Goal: Transaction & Acquisition: Download file/media

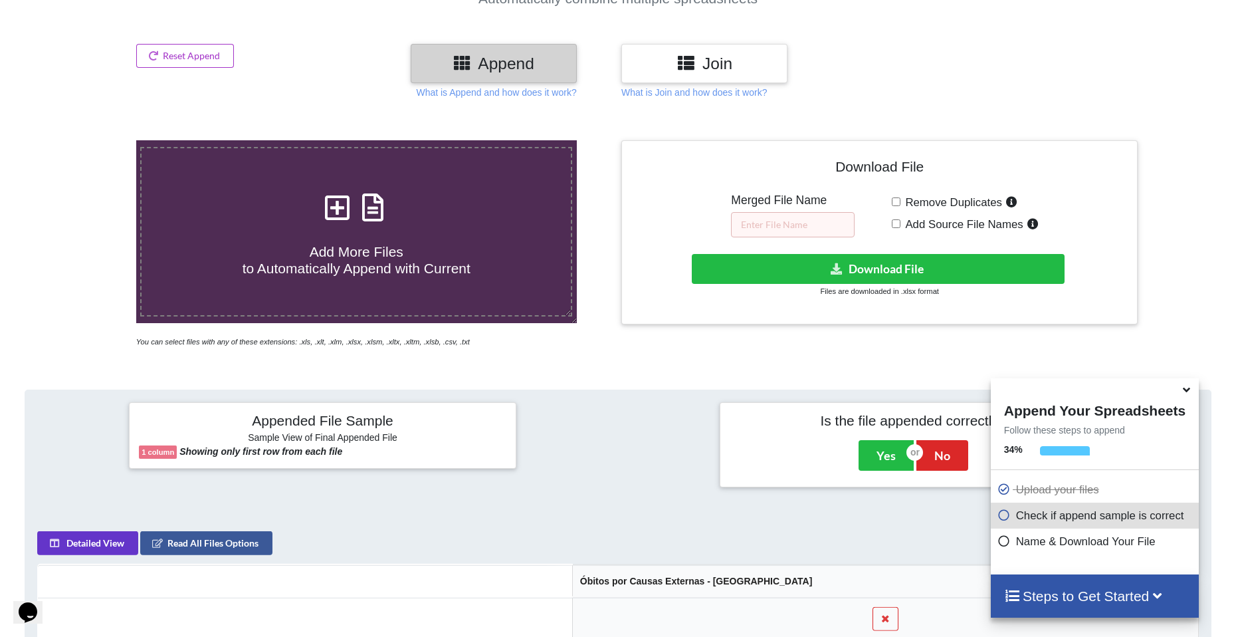
scroll to position [142, 0]
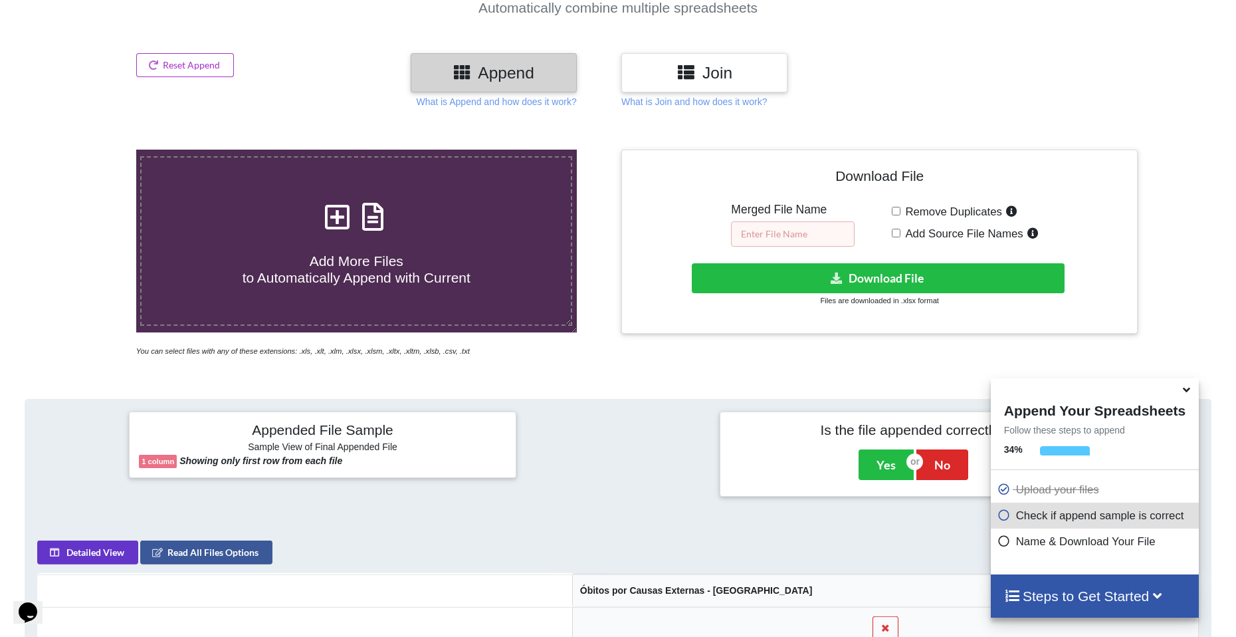
click at [782, 228] on input "text" at bounding box center [793, 233] width 124 height 25
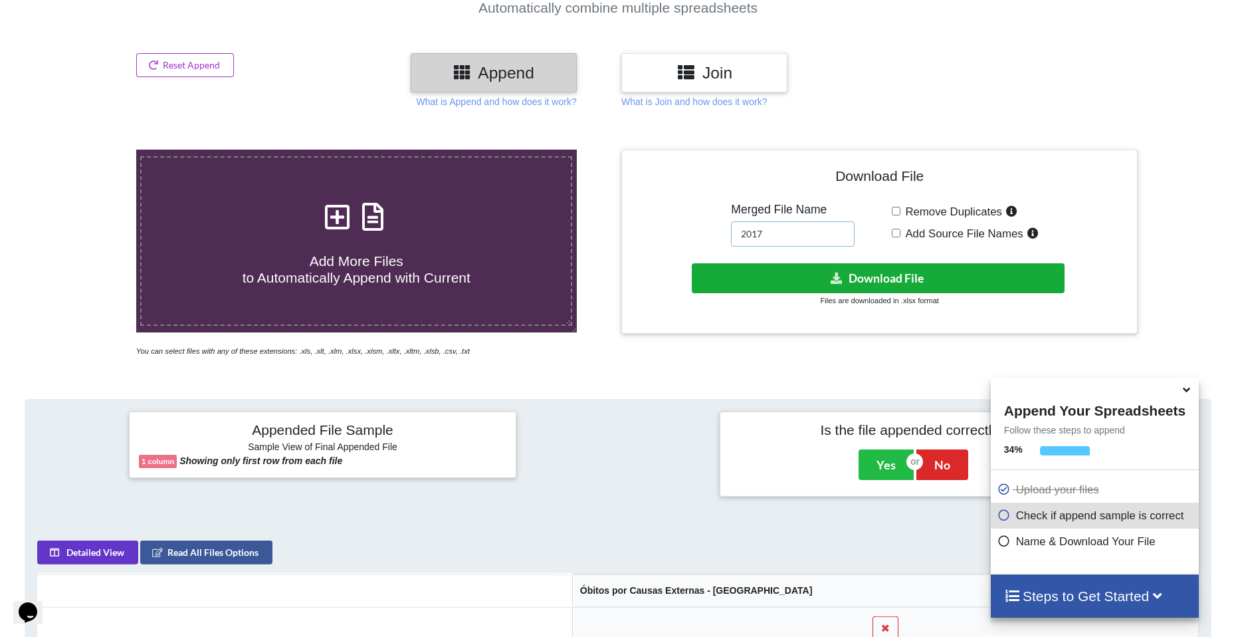
type input "2017"
click at [849, 278] on button "Download File" at bounding box center [878, 278] width 373 height 30
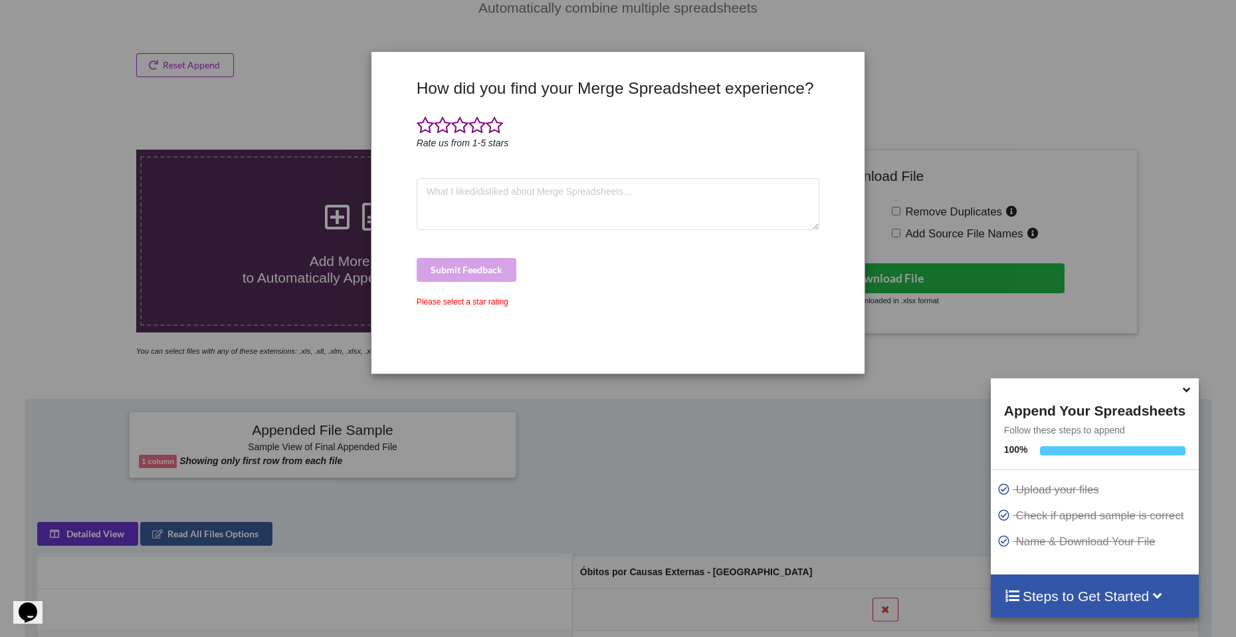
drag, startPoint x: 125, startPoint y: 45, endPoint x: 137, endPoint y: 62, distance: 20.5
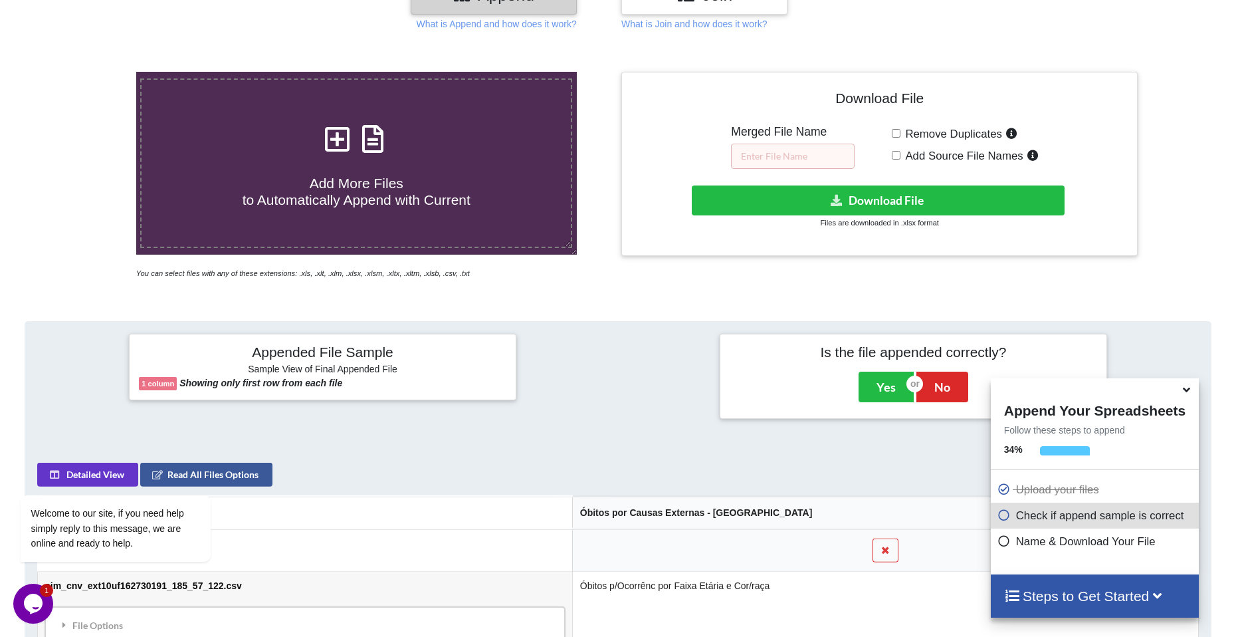
scroll to position [208, 0]
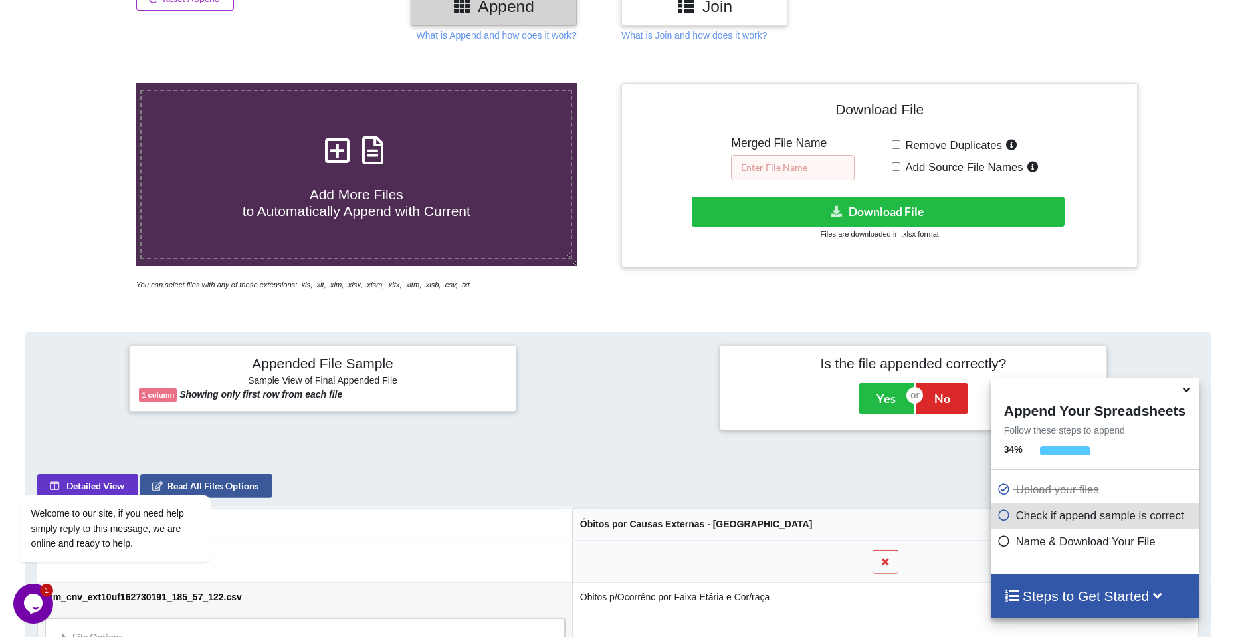
click at [790, 167] on input "text" at bounding box center [793, 167] width 124 height 25
type input "2018"
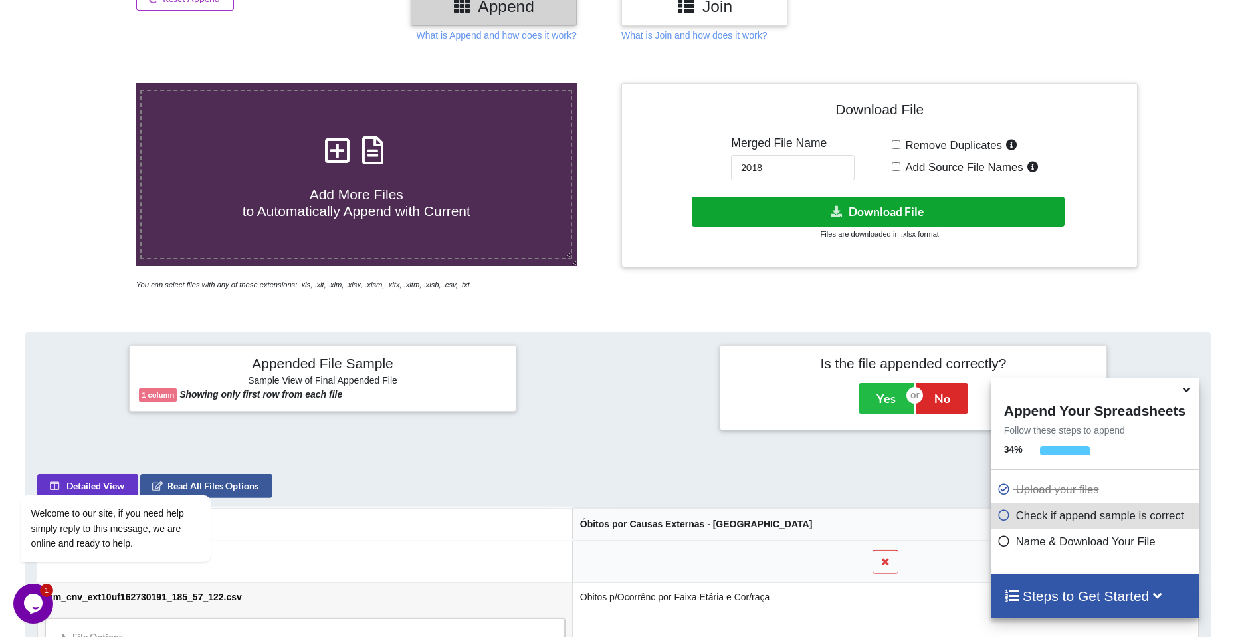
click at [847, 213] on button "Download File" at bounding box center [878, 212] width 373 height 30
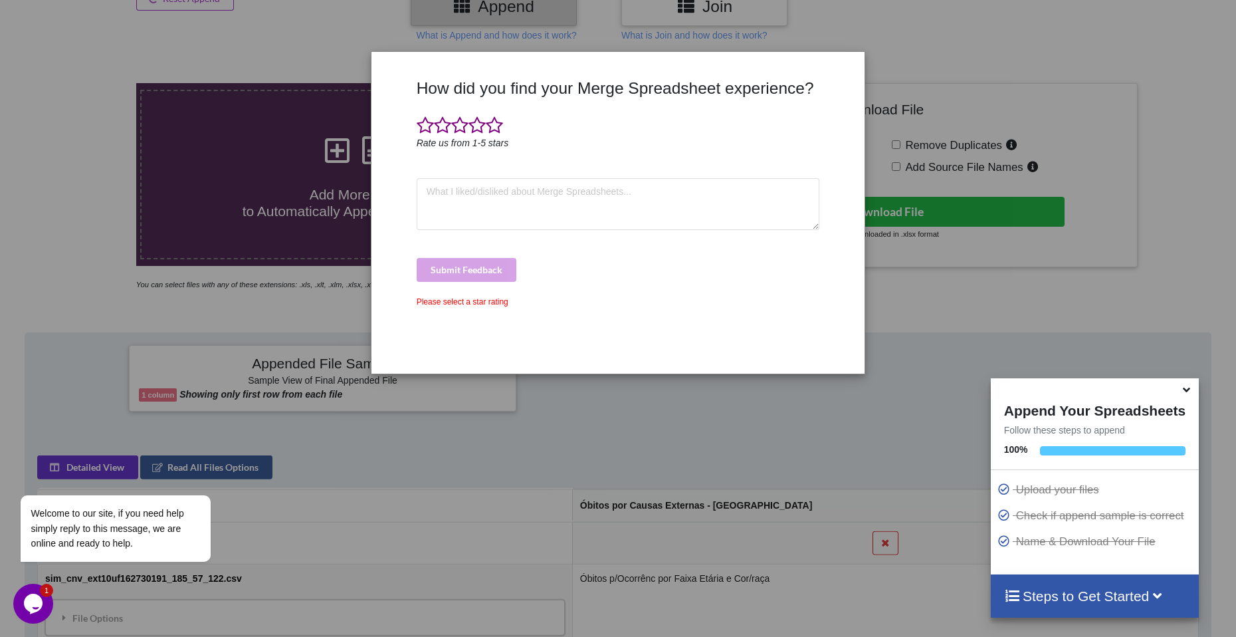
click at [84, 242] on div "How did you find your Merge Spreadsheet experience? Rate us from 1-5 stars Subm…" at bounding box center [618, 318] width 1236 height 637
drag, startPoint x: 82, startPoint y: 247, endPoint x: 85, endPoint y: 241, distance: 7.2
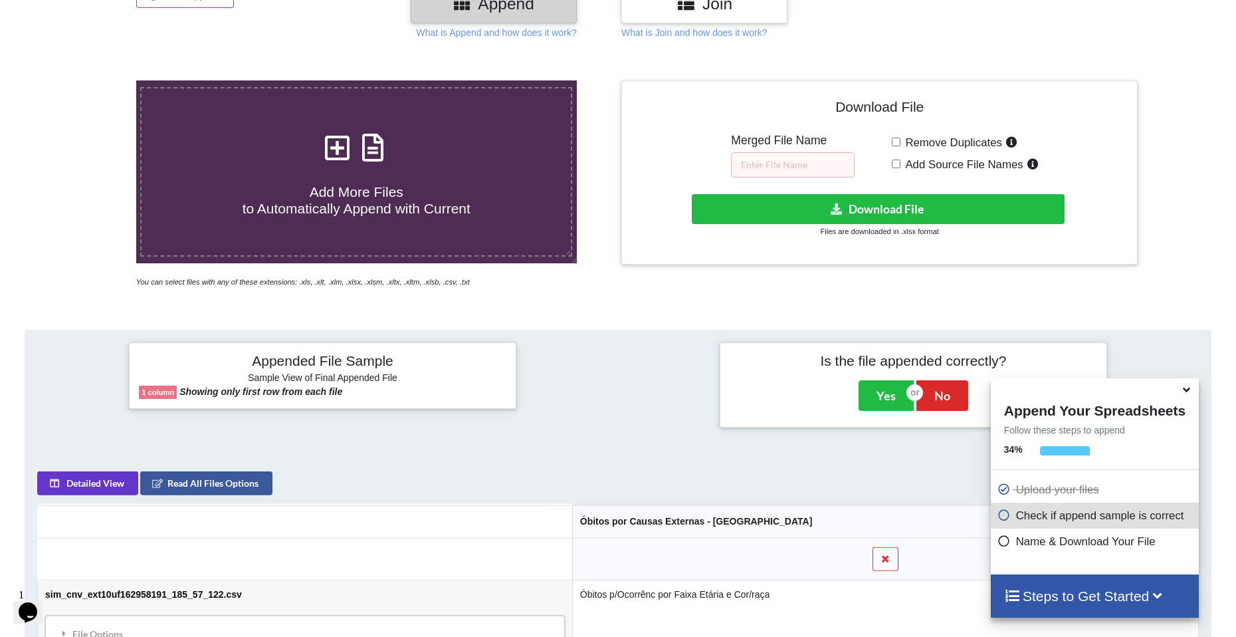
scroll to position [208, 0]
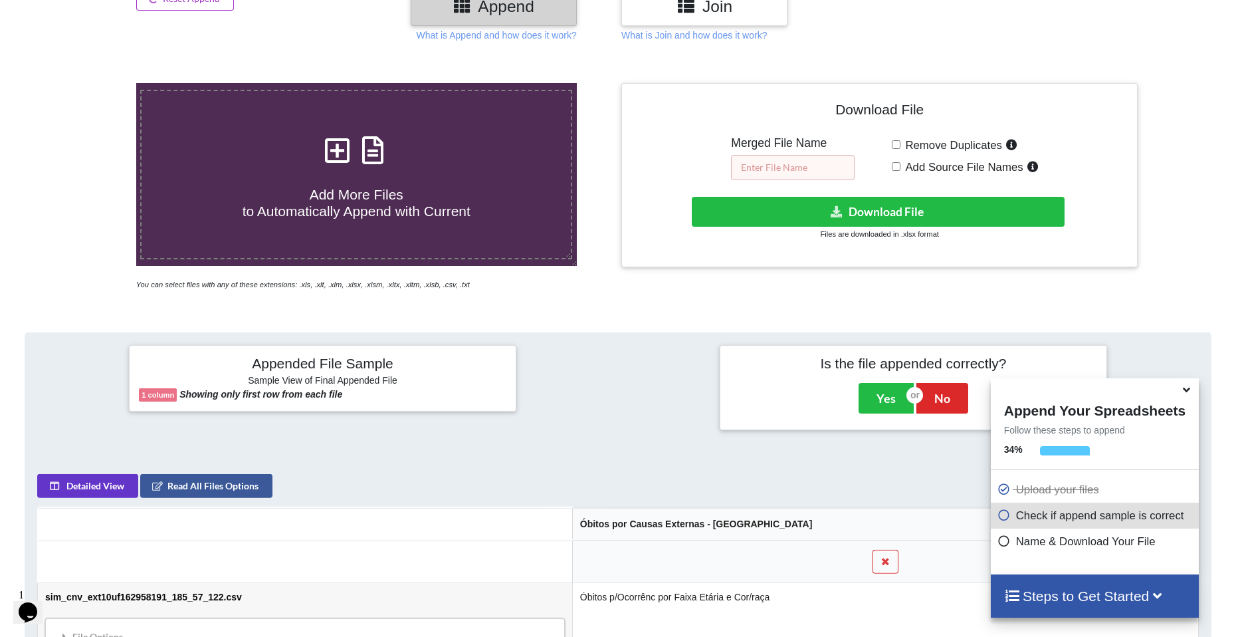
click at [784, 166] on input "text" at bounding box center [793, 167] width 124 height 25
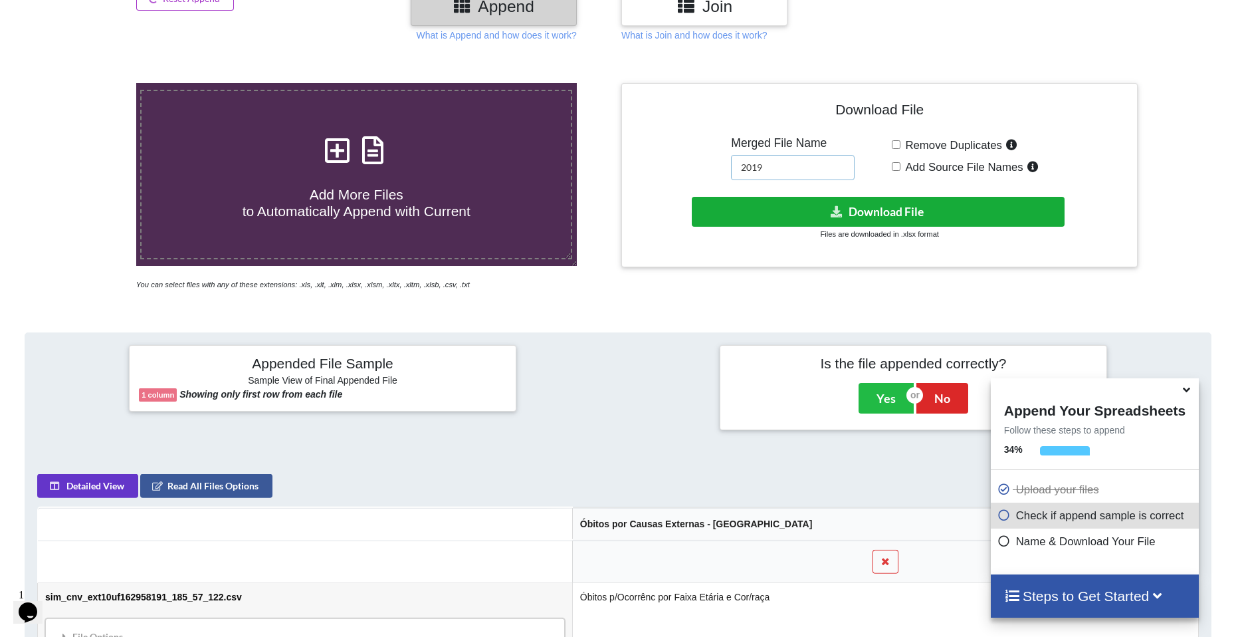
type input "2019"
click at [856, 204] on button "Download File" at bounding box center [878, 212] width 373 height 30
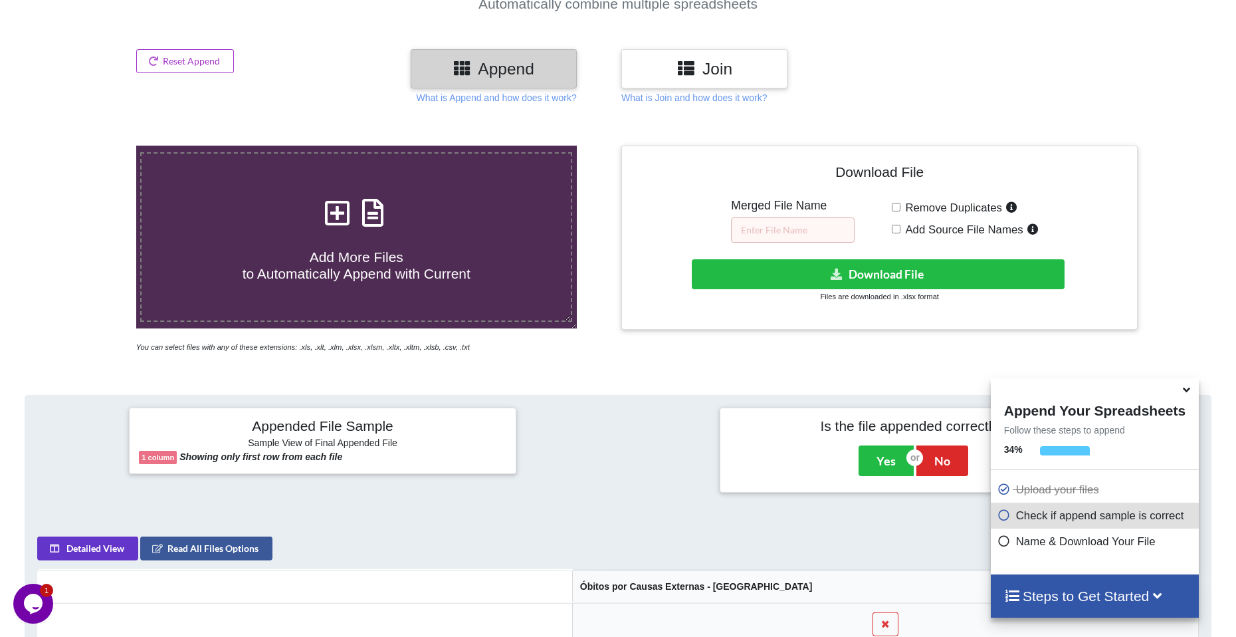
scroll to position [142, 0]
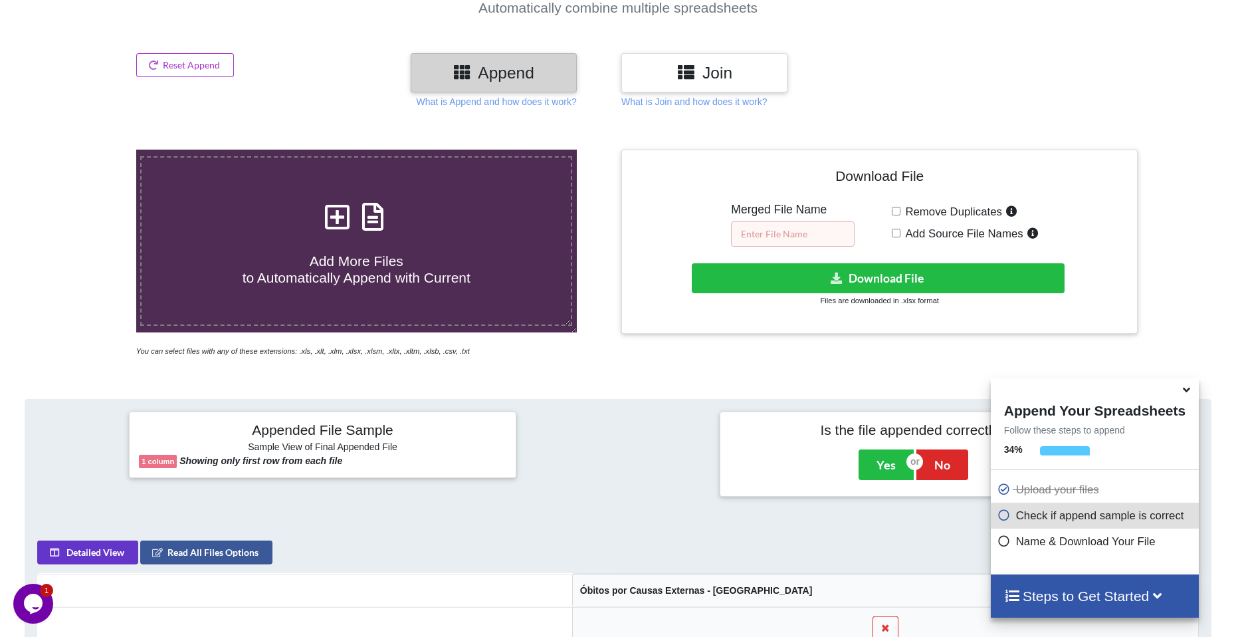
click at [785, 231] on input "text" at bounding box center [793, 233] width 124 height 25
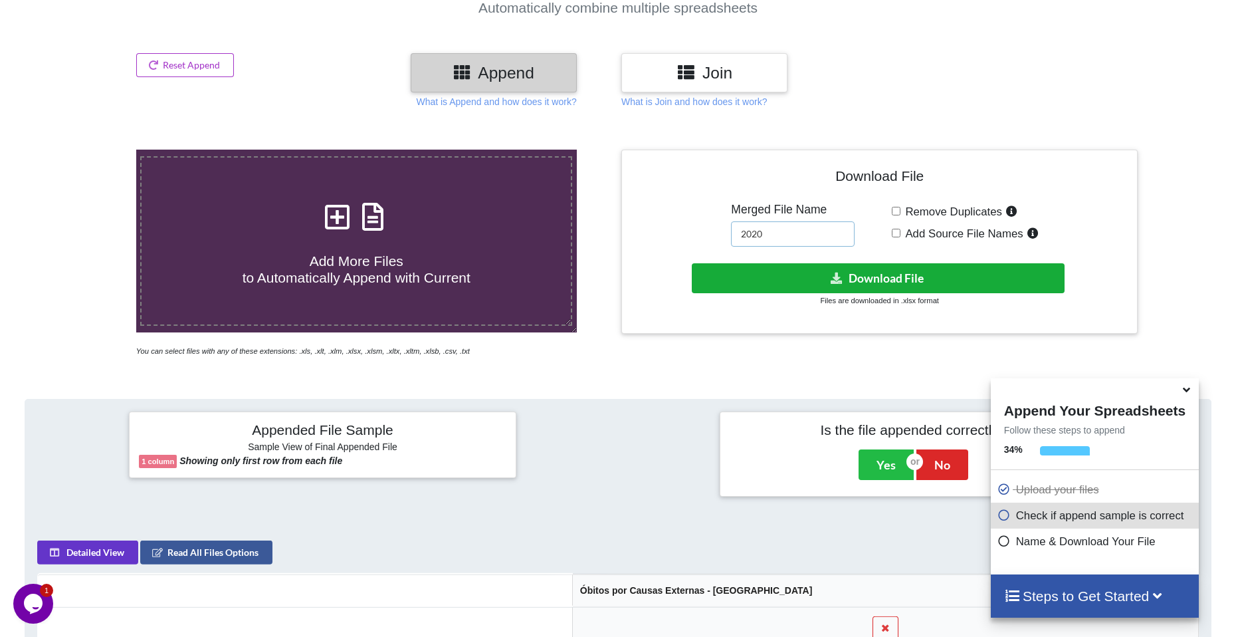
type input "2020"
click at [852, 283] on button "Download File" at bounding box center [878, 278] width 373 height 30
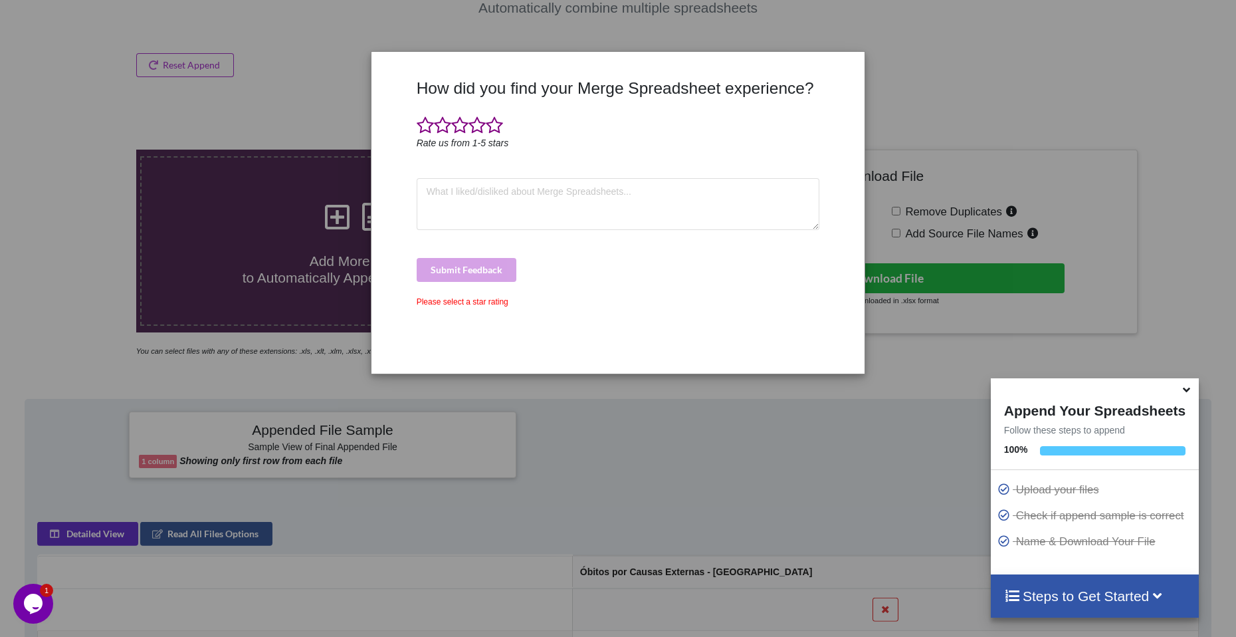
click at [190, 47] on div "How did you find your Merge Spreadsheet experience? Rate us from 1-5 stars Subm…" at bounding box center [618, 318] width 1236 height 637
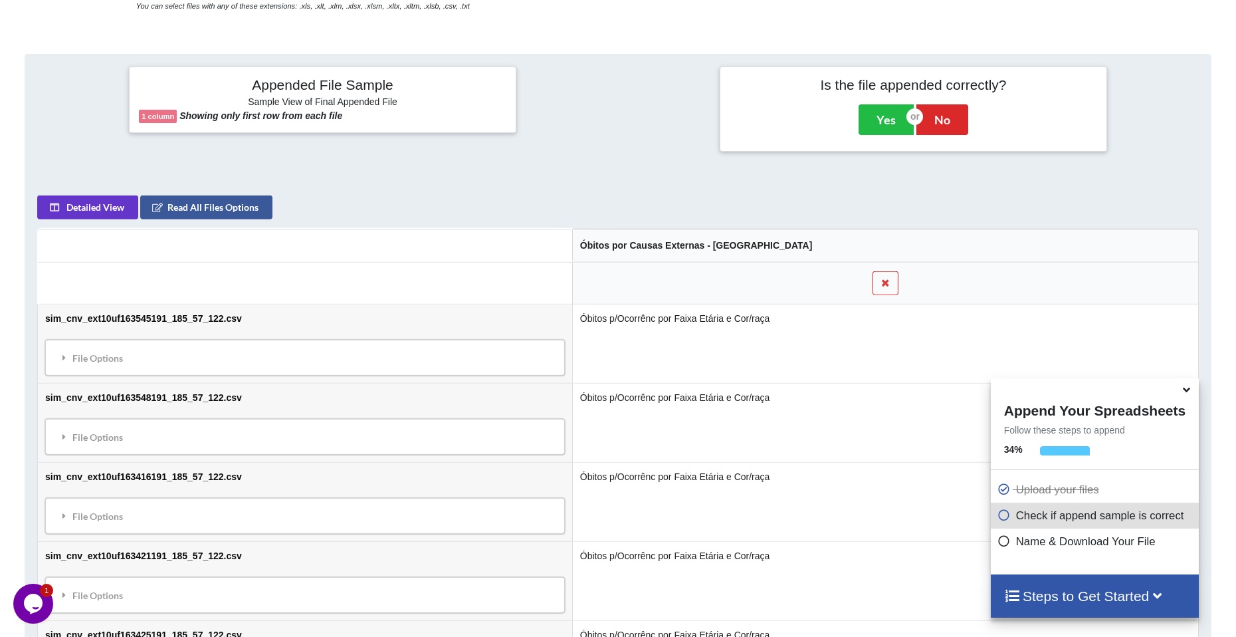
scroll to position [274, 0]
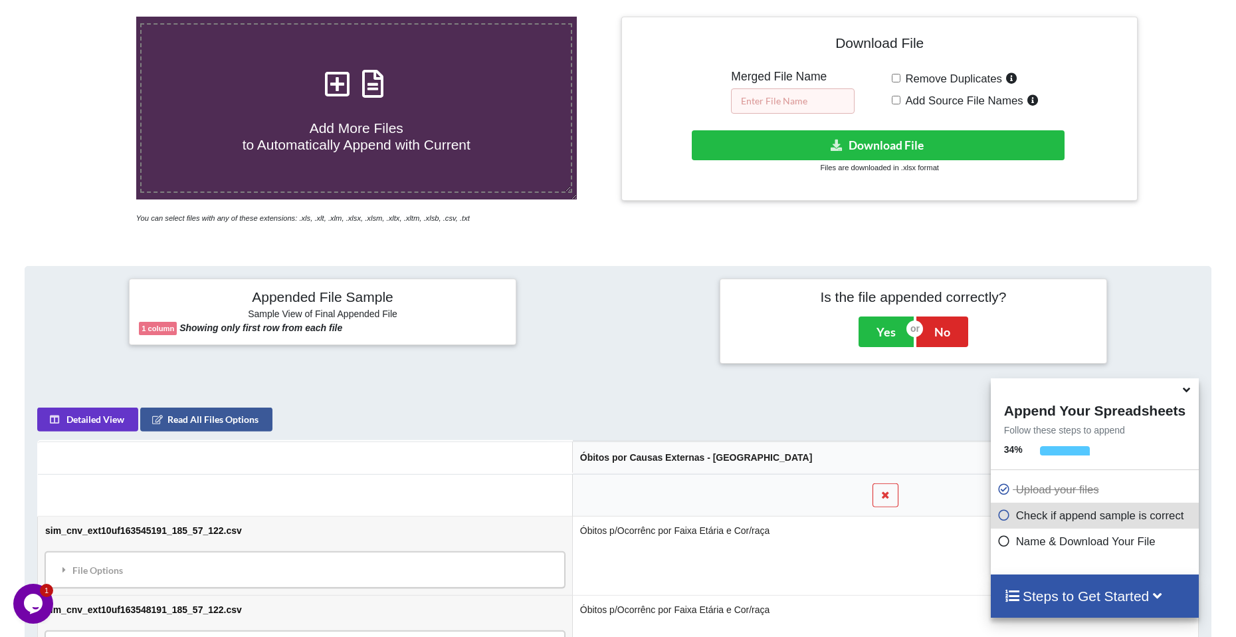
click at [797, 105] on input "text" at bounding box center [793, 100] width 124 height 25
type input "2021"
click at [877, 149] on button "Download File" at bounding box center [878, 145] width 373 height 30
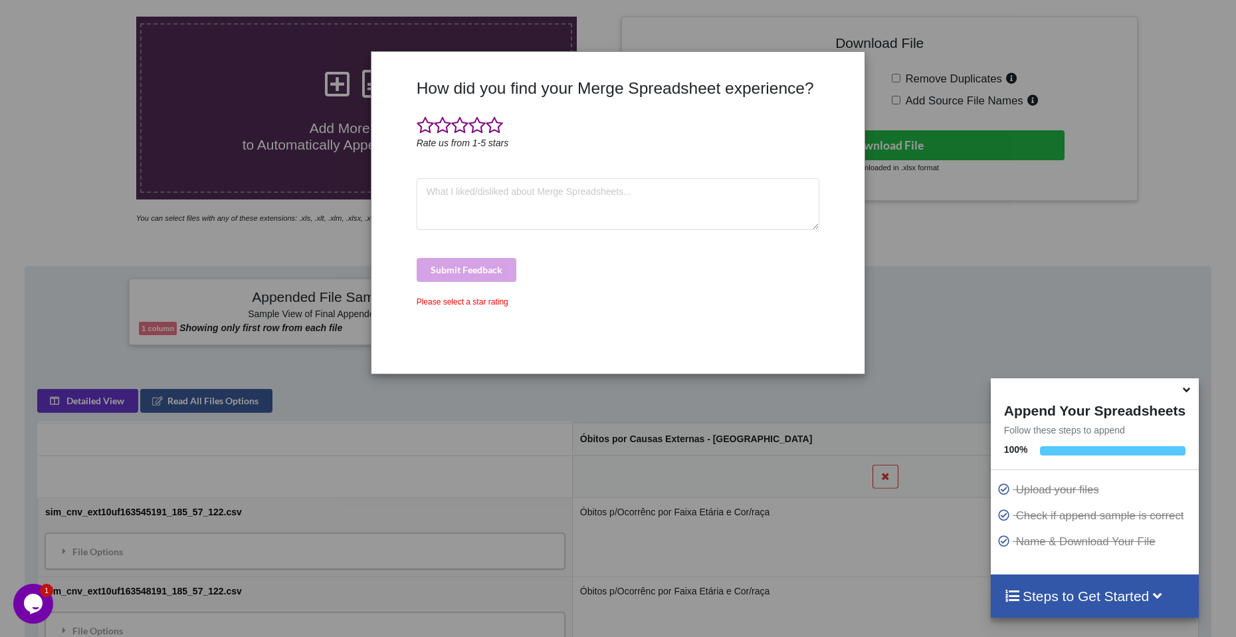
click at [38, 103] on div "How did you find your Merge Spreadsheet experience? Rate us from 1-5 stars Subm…" at bounding box center [618, 318] width 1236 height 637
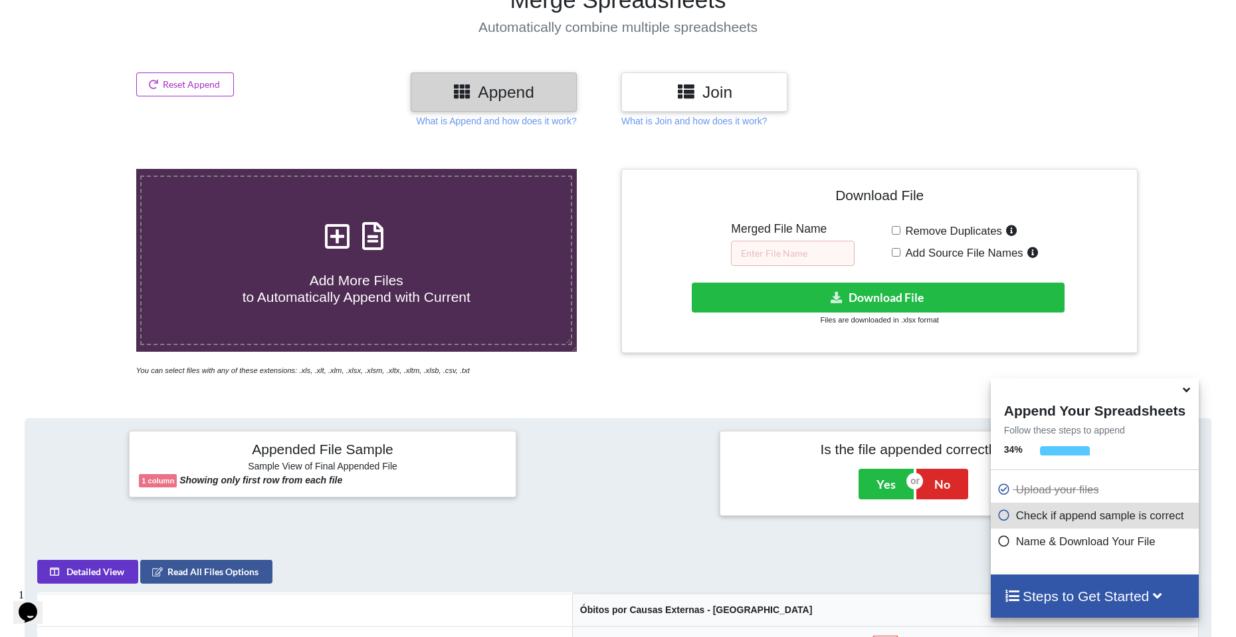
scroll to position [75, 0]
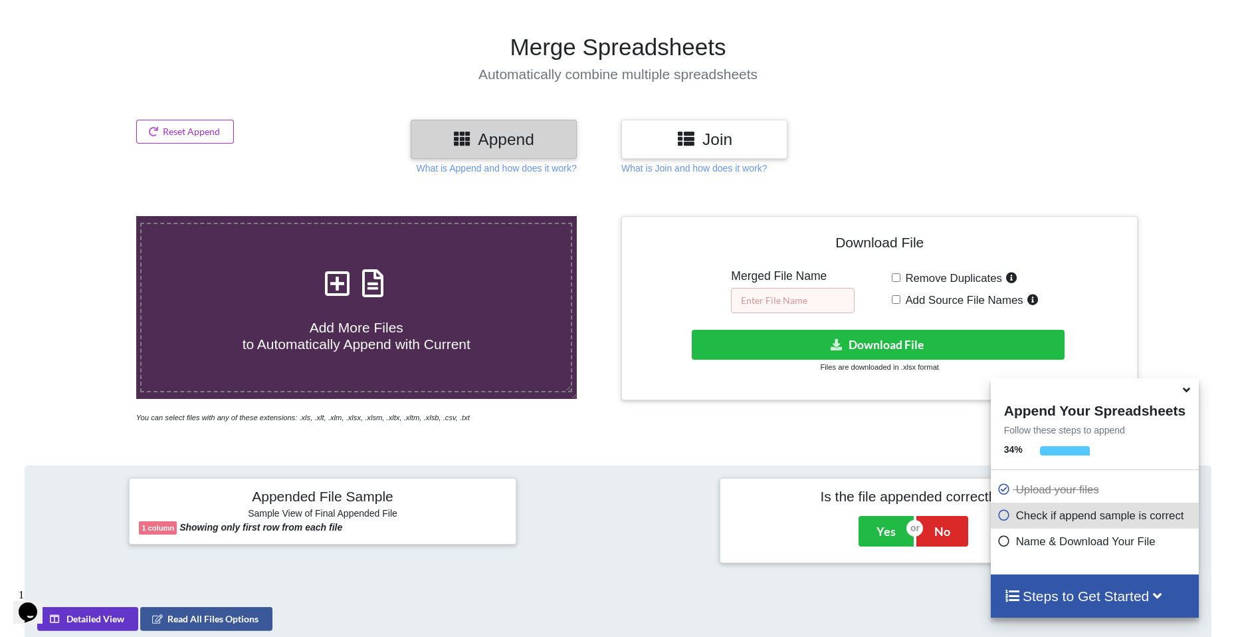
click at [776, 294] on input "text" at bounding box center [793, 300] width 124 height 25
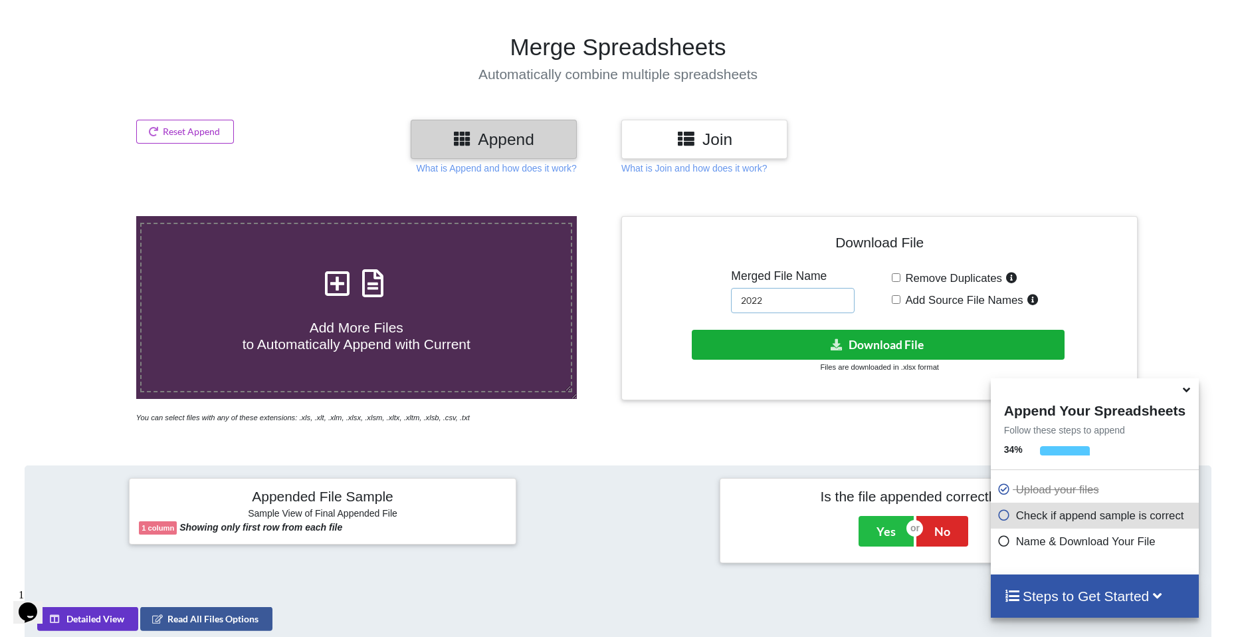
type input "2022"
click at [822, 345] on button "Download File" at bounding box center [878, 345] width 373 height 30
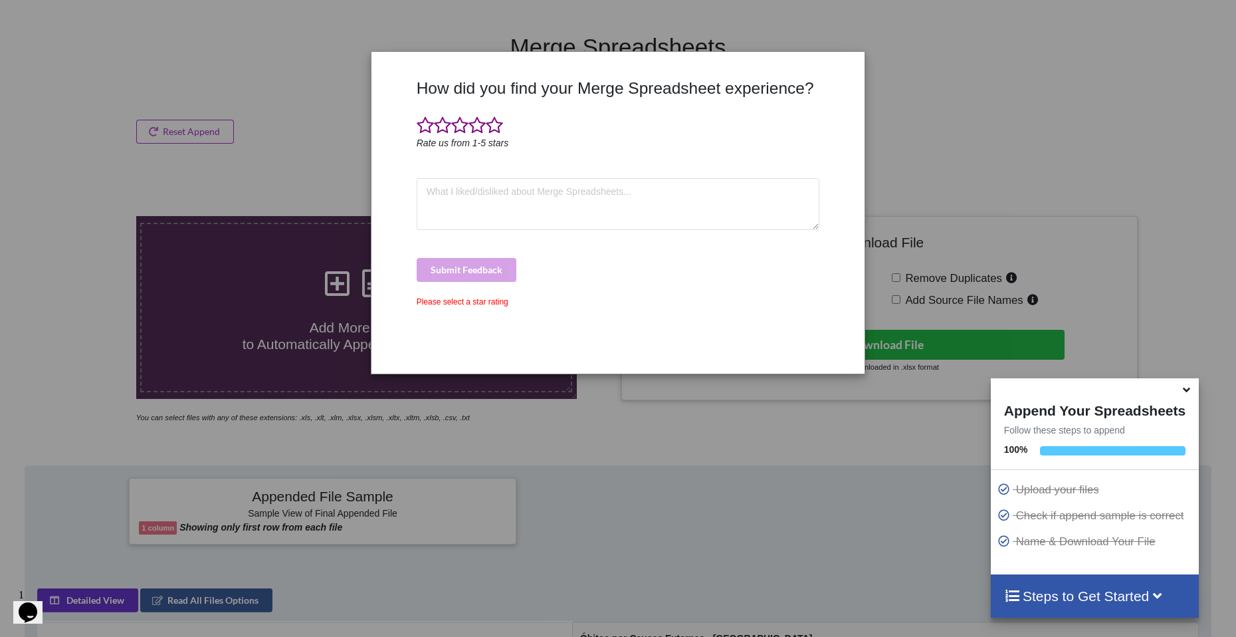
click at [191, 31] on div "How did you find your Merge Spreadsheet experience? Rate us from 1-5 stars Subm…" at bounding box center [618, 318] width 1236 height 637
drag, startPoint x: 205, startPoint y: 60, endPoint x: 190, endPoint y: 80, distance: 24.7
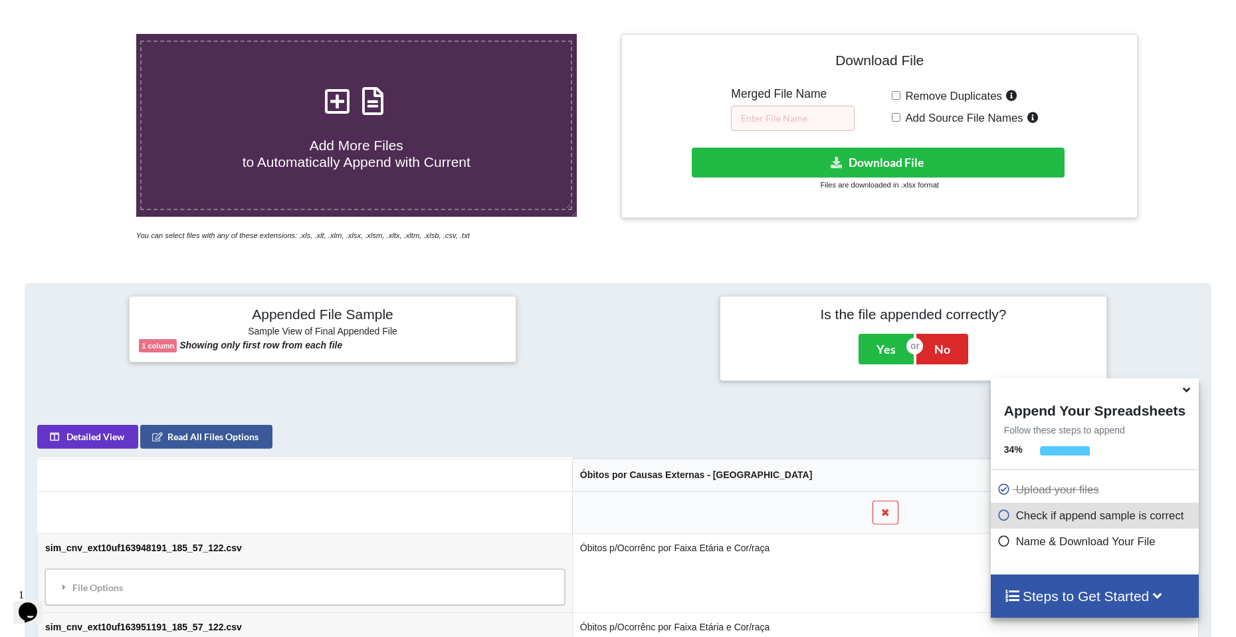
scroll to position [208, 0]
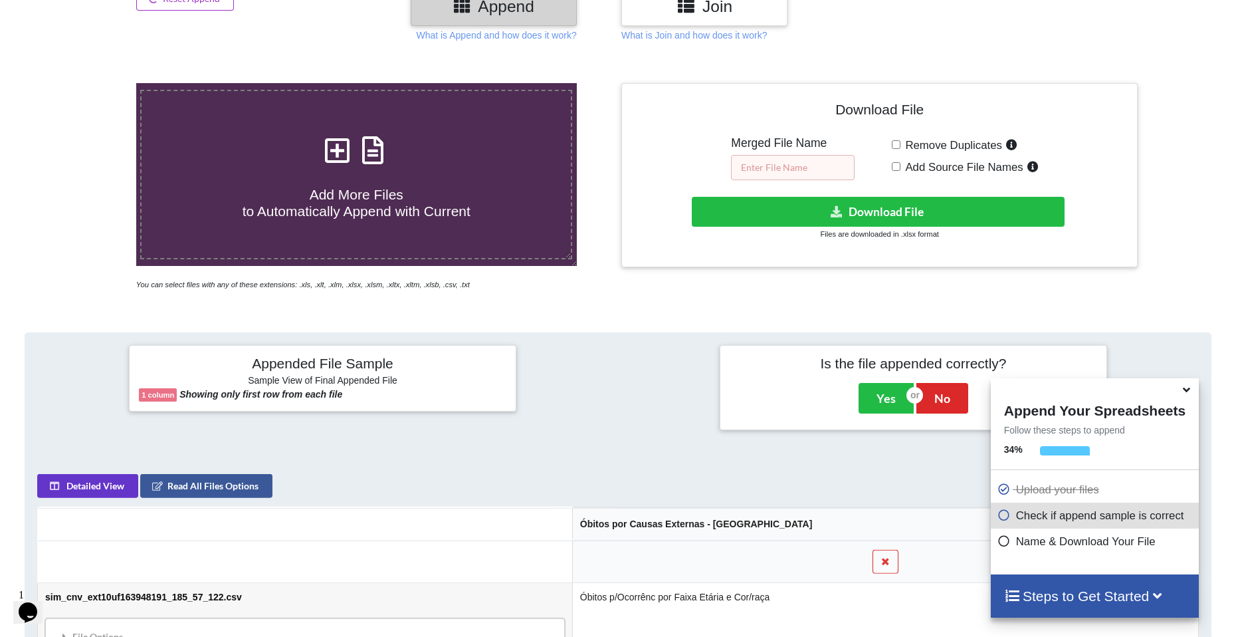
click at [795, 168] on input "text" at bounding box center [793, 167] width 124 height 25
type input "2023"
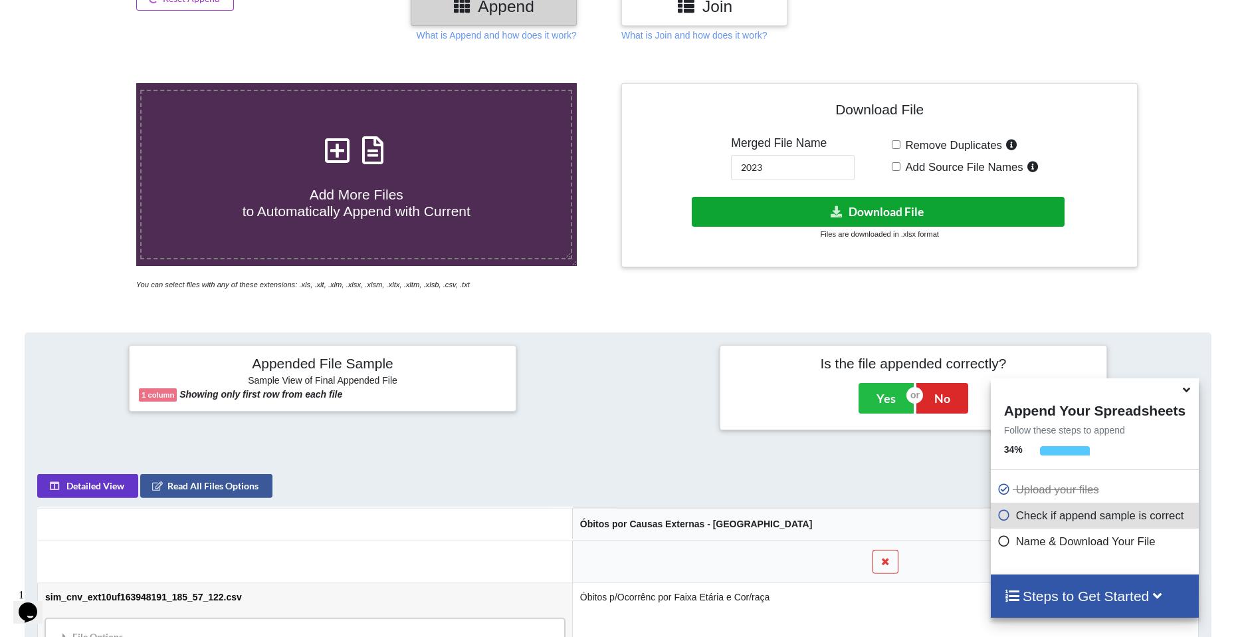
click at [827, 207] on button "Download File" at bounding box center [878, 212] width 373 height 30
